Goal: Task Accomplishment & Management: Manage account settings

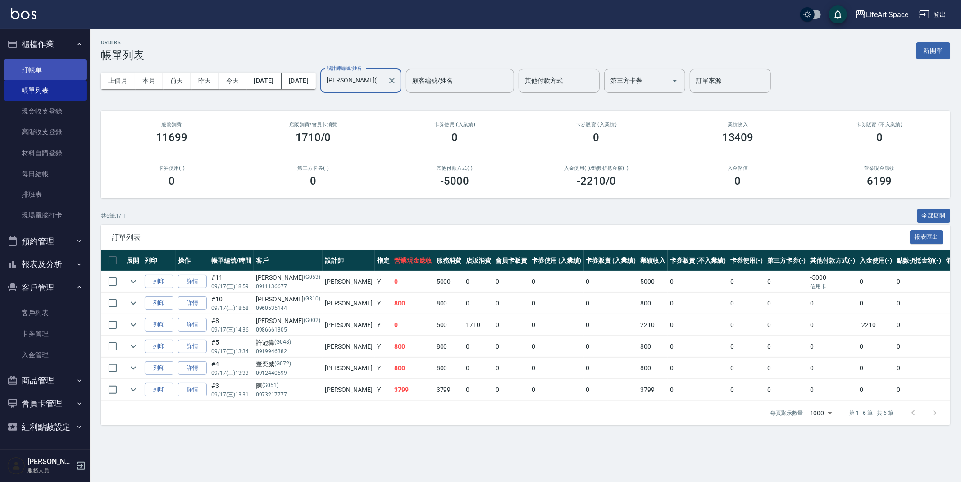
click at [34, 69] on link "打帳單" at bounding box center [45, 69] width 83 height 21
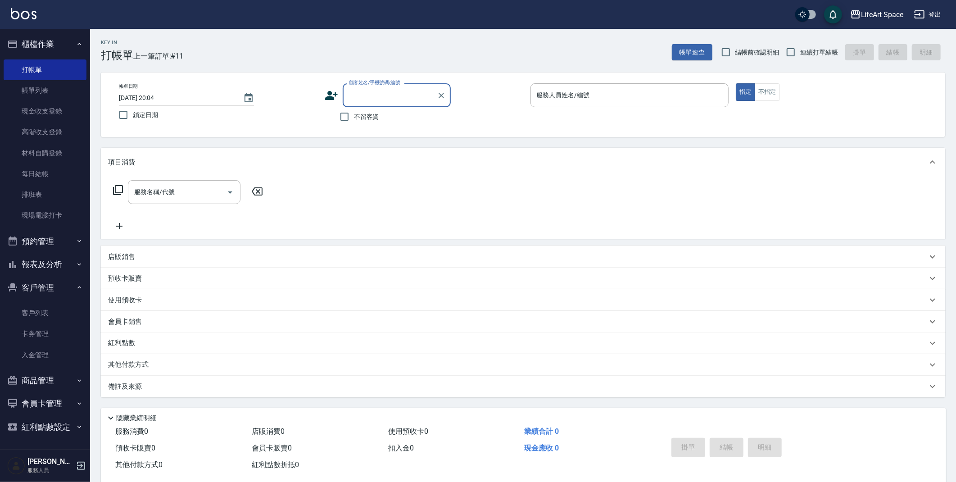
click at [376, 102] on input "顧客姓名/手機號碼/編號" at bounding box center [390, 95] width 86 height 16
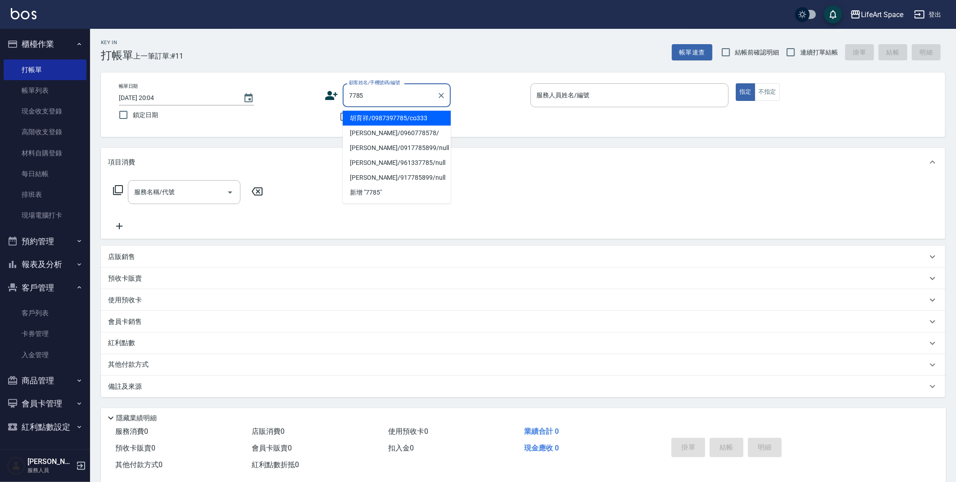
click at [405, 120] on li "胡育祥/0987397785/co333" at bounding box center [397, 118] width 108 height 15
type input "胡育祥/0987397785/co333"
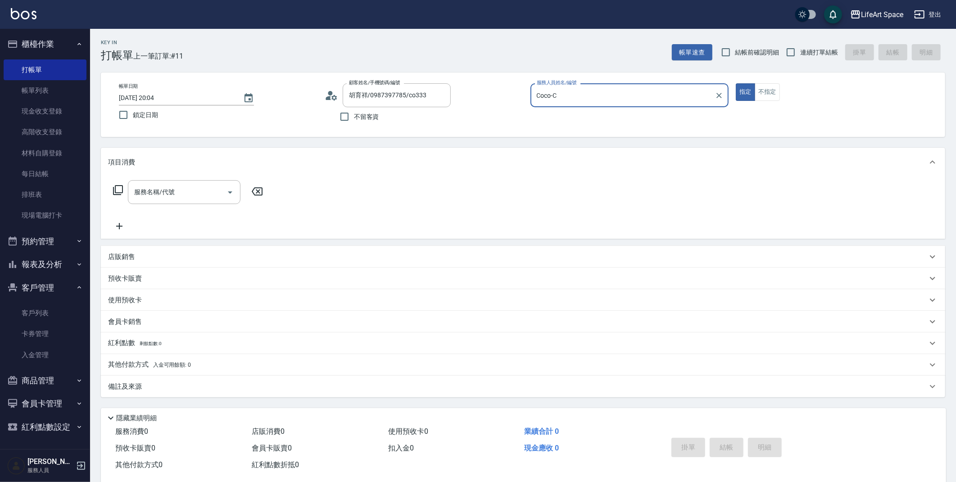
click at [683, 94] on input "Coco-C" at bounding box center [623, 95] width 177 height 16
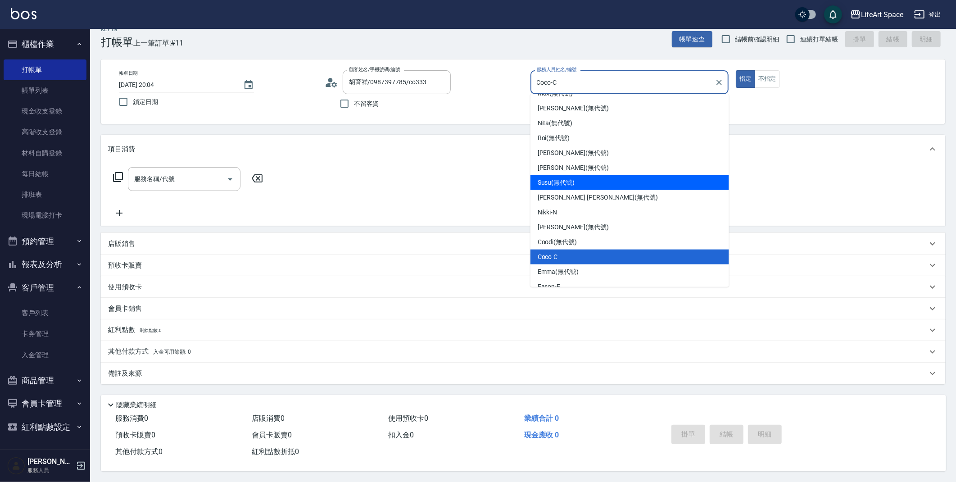
scroll to position [79, 0]
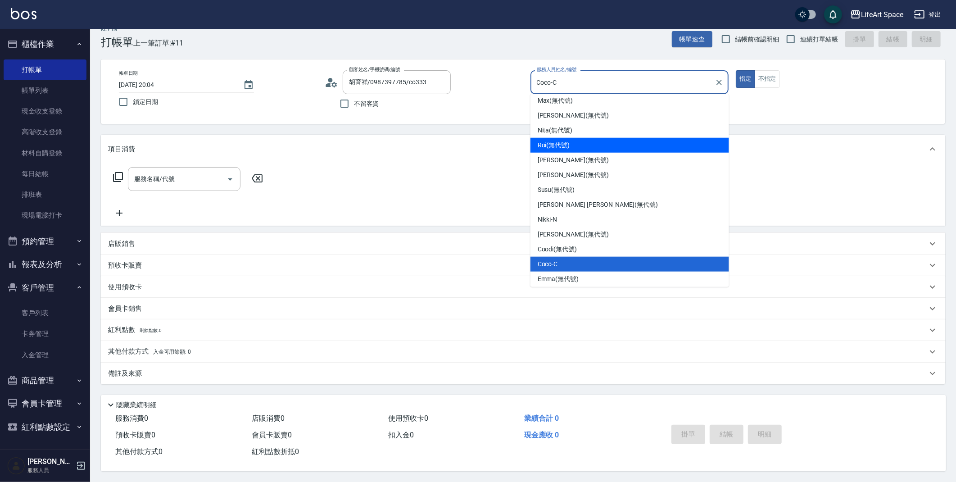
click at [601, 144] on div "Roi (無代號)" at bounding box center [630, 145] width 199 height 15
type input "Roi(無代號)"
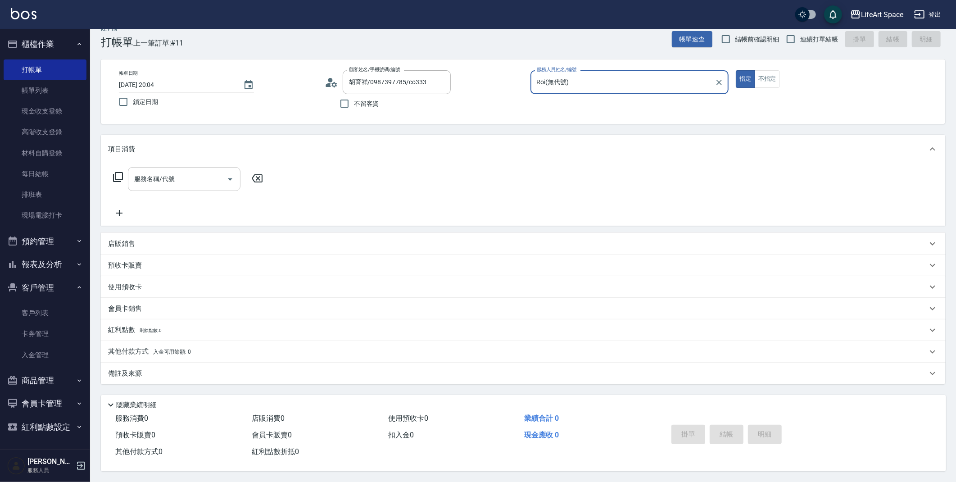
click at [198, 171] on input "服務名稱/代號" at bounding box center [177, 179] width 91 height 16
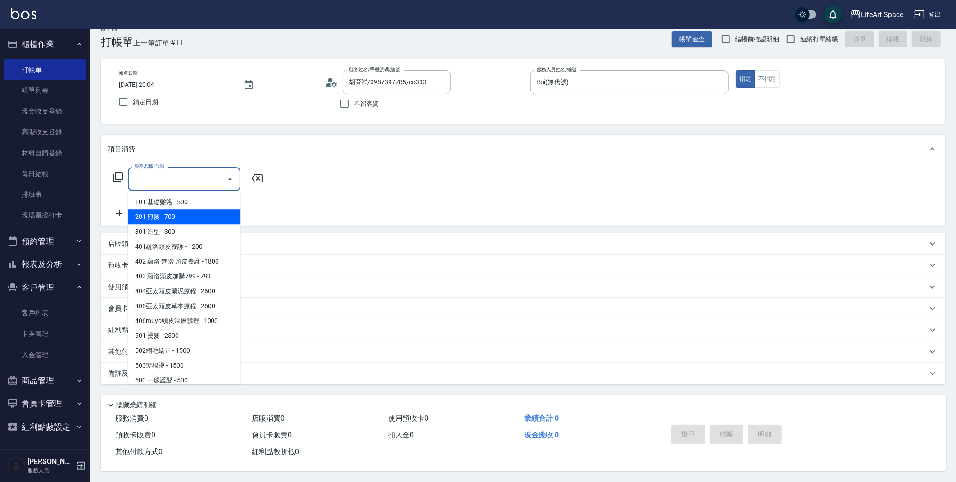
click at [195, 210] on span "201 剪髮 - 700" at bounding box center [184, 216] width 113 height 15
type input "201 剪髮(201)"
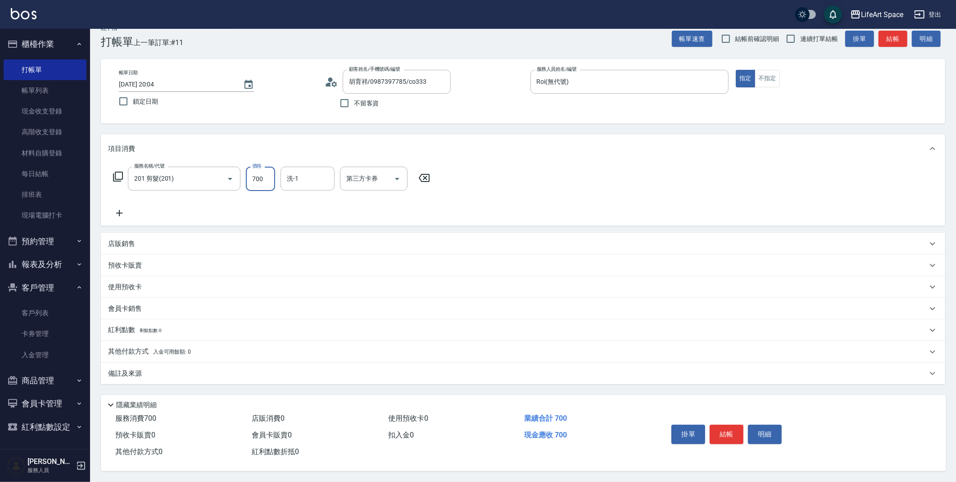
click at [275, 175] on input "700" at bounding box center [260, 179] width 29 height 24
type input "800"
click at [222, 365] on div "備註及來源" at bounding box center [523, 374] width 844 height 22
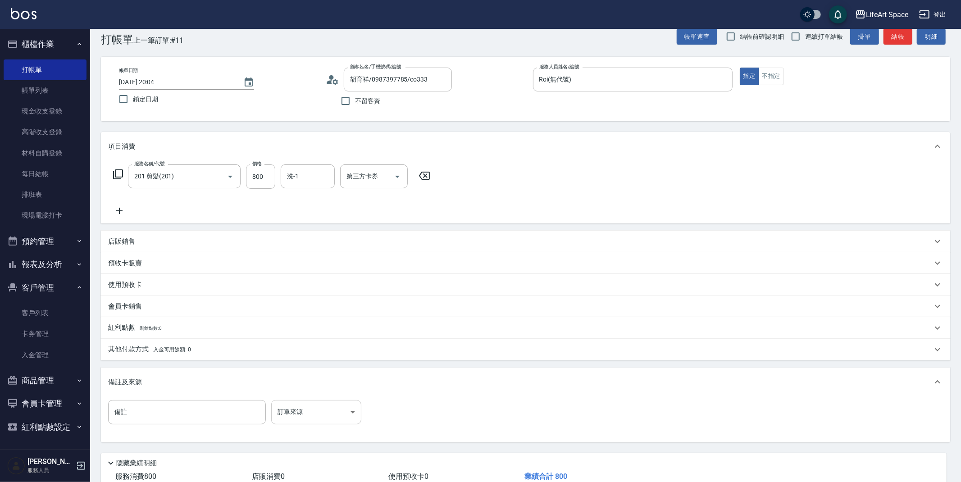
click at [304, 417] on body "LifeArt Space 登出 櫃檯作業 打帳單 帳單列表 現金收支登錄 高階收支登錄 材料自購登錄 每日結帳 排班表 現場電腦打卡 預約管理 預約管理 單…" at bounding box center [480, 262] width 961 height 556
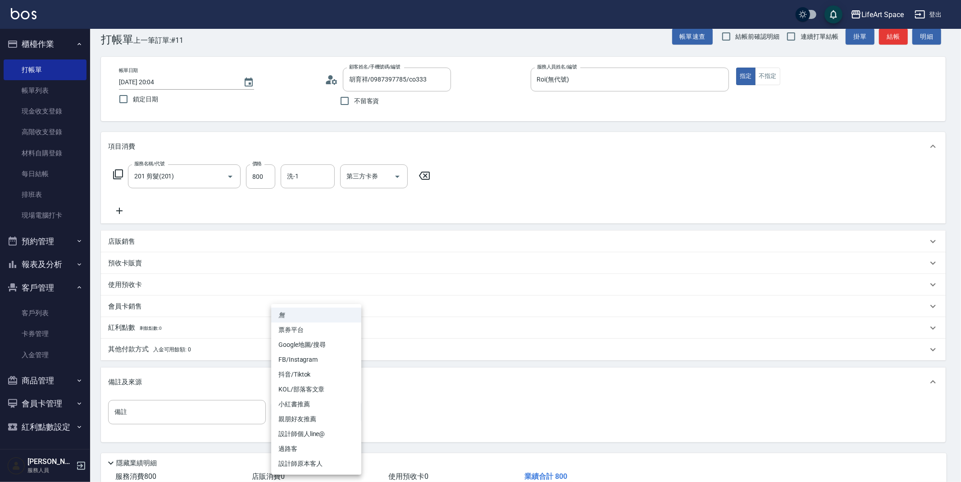
click at [311, 463] on li "設計師原本客人" at bounding box center [316, 463] width 90 height 15
type input "設計師原本客人"
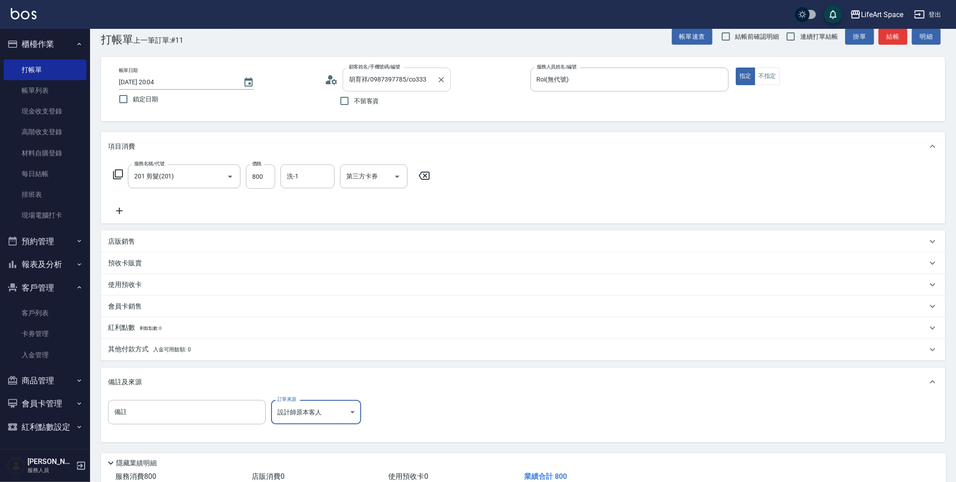
click at [417, 80] on input "胡育祥/0987397785/co333" at bounding box center [390, 80] width 86 height 16
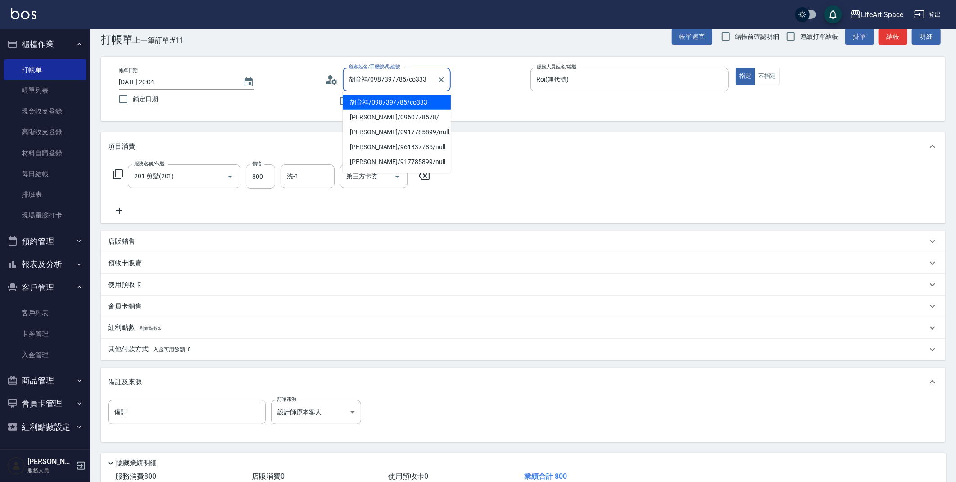
click at [408, 102] on li "胡育祥/0987397785/co333" at bounding box center [397, 102] width 108 height 15
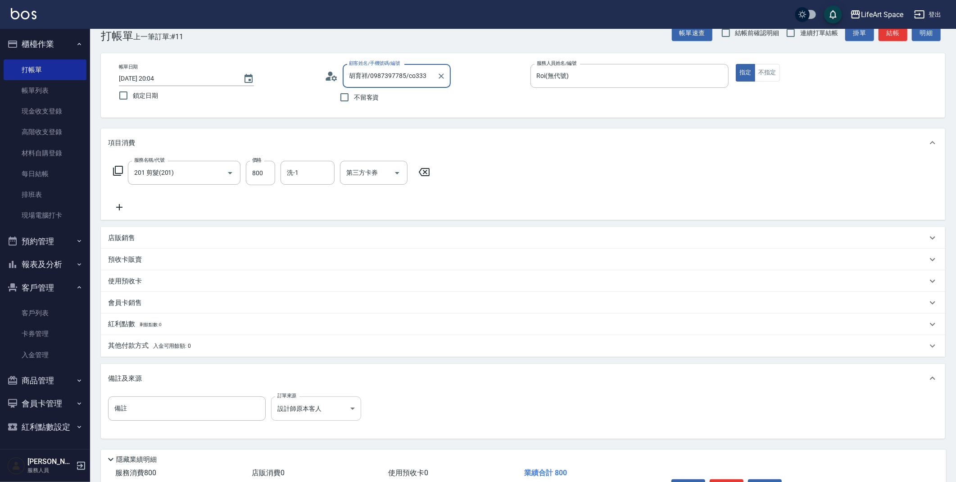
scroll to position [22, 0]
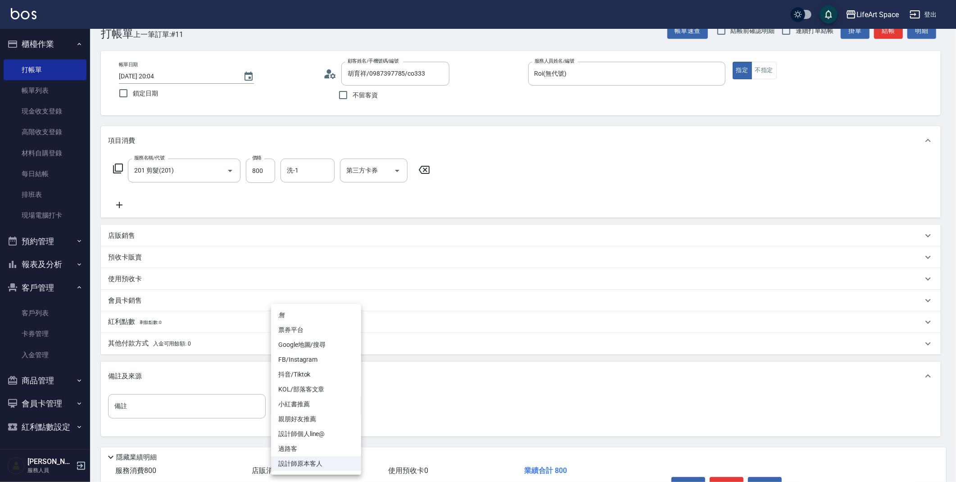
click at [318, 407] on body "LifeArt Space 登出 櫃檯作業 打帳單 帳單列表 現金收支登錄 高階收支登錄 材料自購登錄 每日結帳 排班表 現場電腦打卡 預約管理 預約管理 單…" at bounding box center [478, 256] width 956 height 556
click at [314, 462] on li "設計師原本客人" at bounding box center [316, 463] width 90 height 15
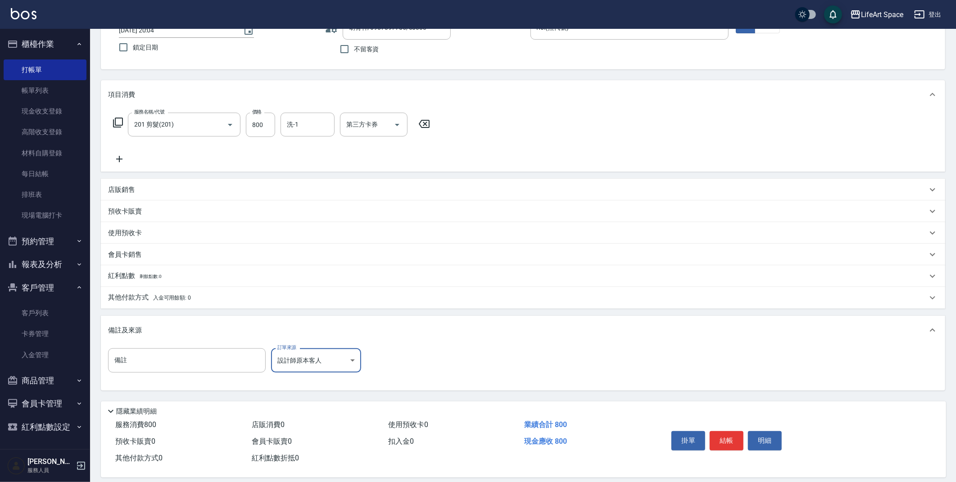
scroll to position [77, 0]
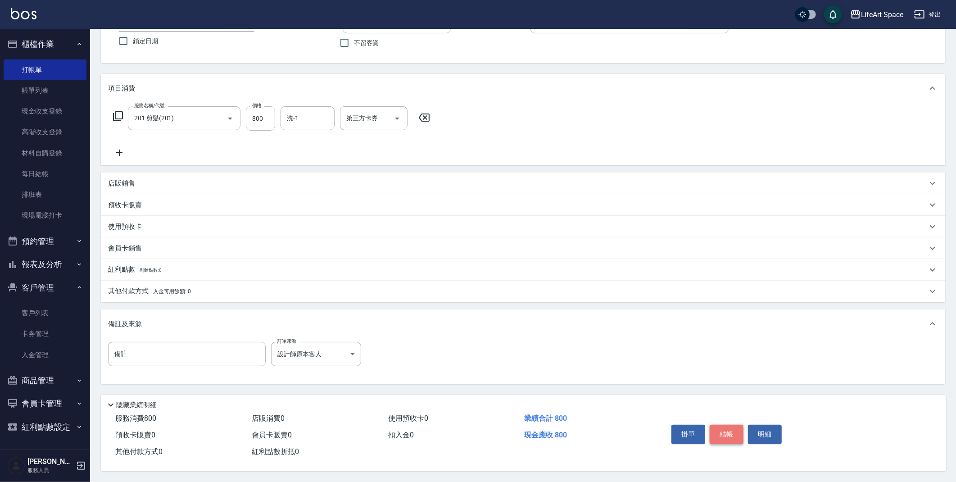
click at [725, 432] on button "結帳" at bounding box center [727, 434] width 34 height 19
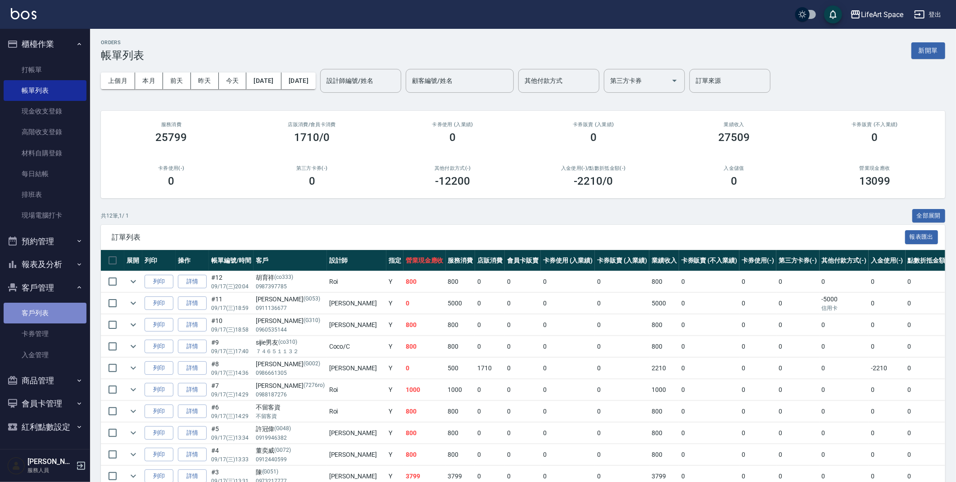
click at [47, 316] on link "客戶列表" at bounding box center [45, 313] width 83 height 21
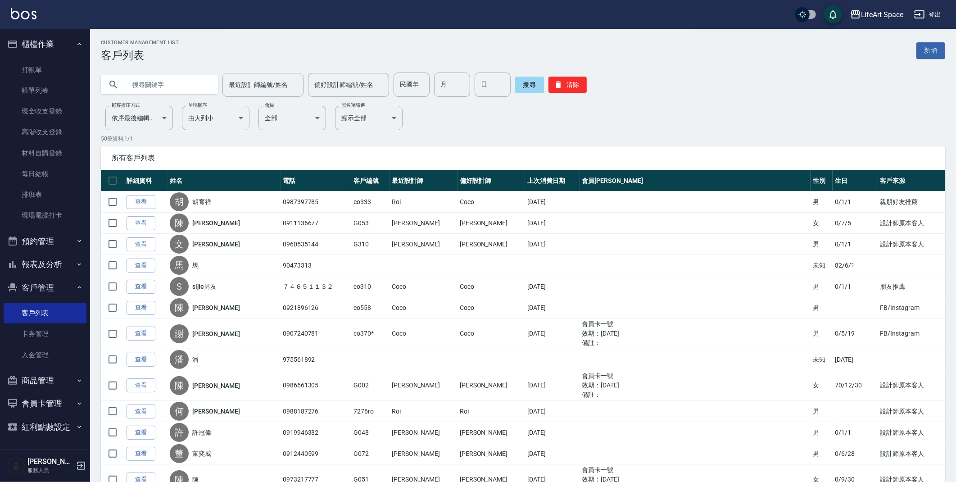
click at [172, 73] on input "text" at bounding box center [168, 85] width 85 height 24
type input "co333"
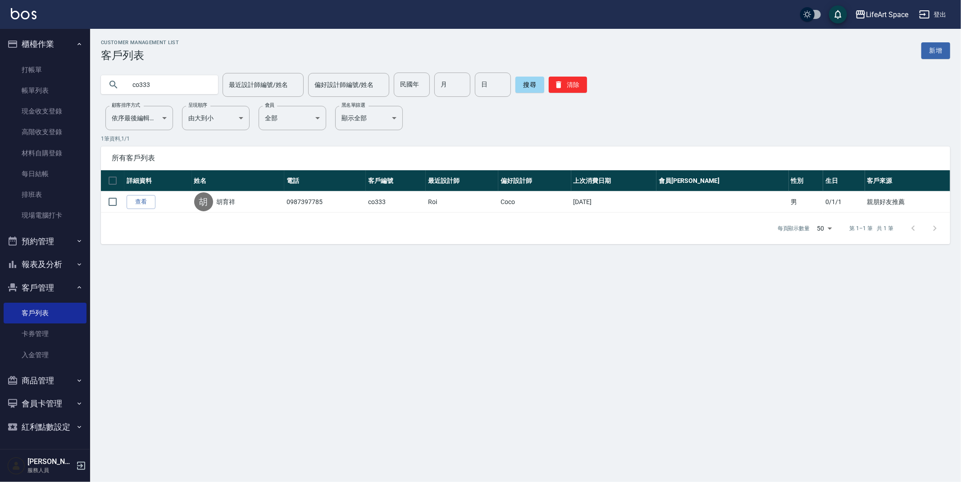
click at [153, 201] on link "查看" at bounding box center [141, 202] width 29 height 14
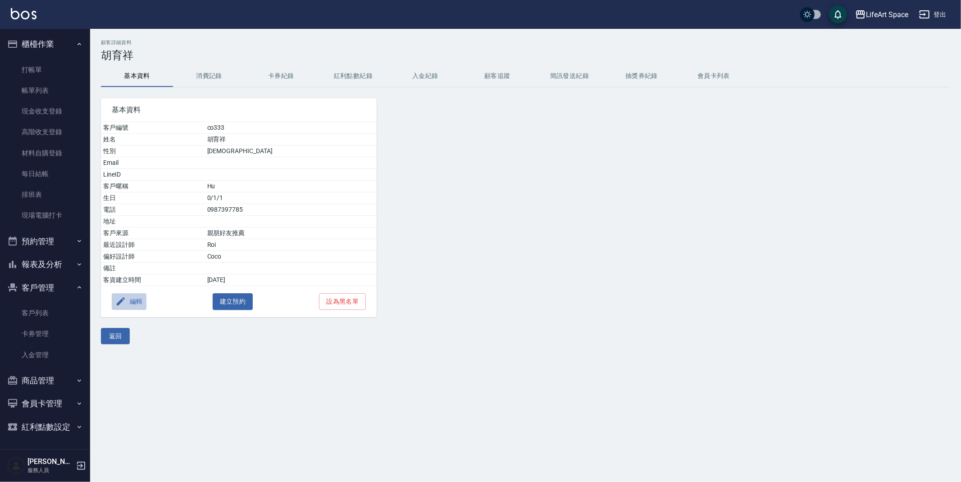
click at [131, 304] on button "編輯" at bounding box center [129, 301] width 35 height 17
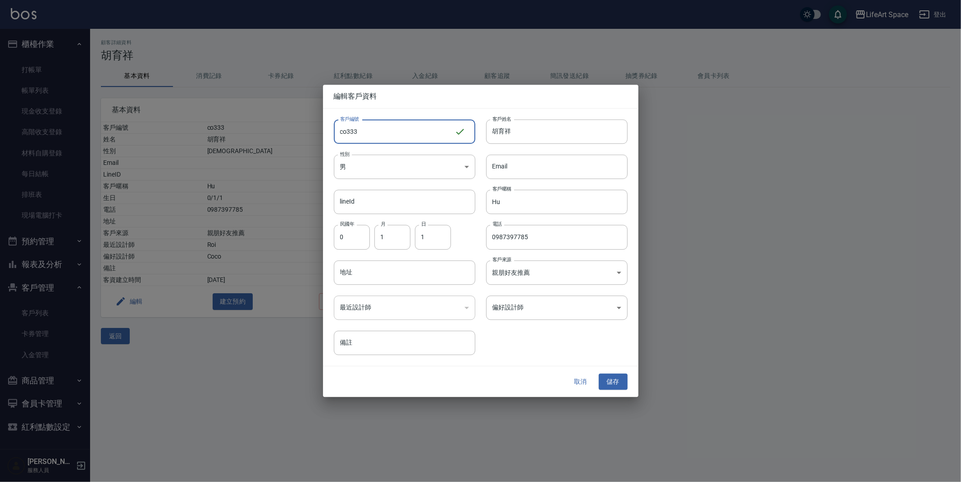
drag, startPoint x: 368, startPoint y: 125, endPoint x: 279, endPoint y: 152, distance: 92.6
click at [279, 152] on div "編輯客戶資料 客戶編號 co333 ​ 客戶編號 客戶姓名 胡育祥 客戶姓名 性別 男 MALE 性別 Email Email lineId lineId 客…" at bounding box center [480, 241] width 961 height 482
type input "c"
click at [609, 378] on button "儲存" at bounding box center [613, 381] width 29 height 17
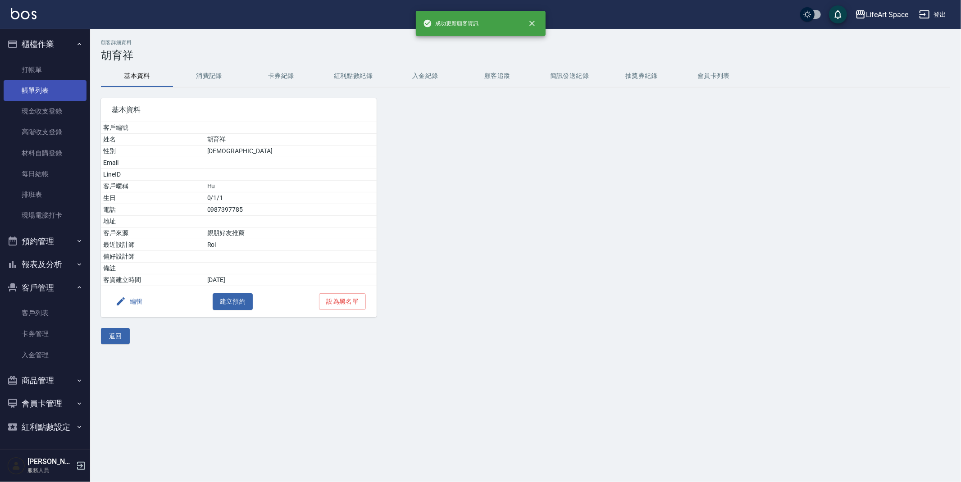
click at [27, 82] on link "帳單列表" at bounding box center [45, 90] width 83 height 21
